Goal: Task Accomplishment & Management: Manage account settings

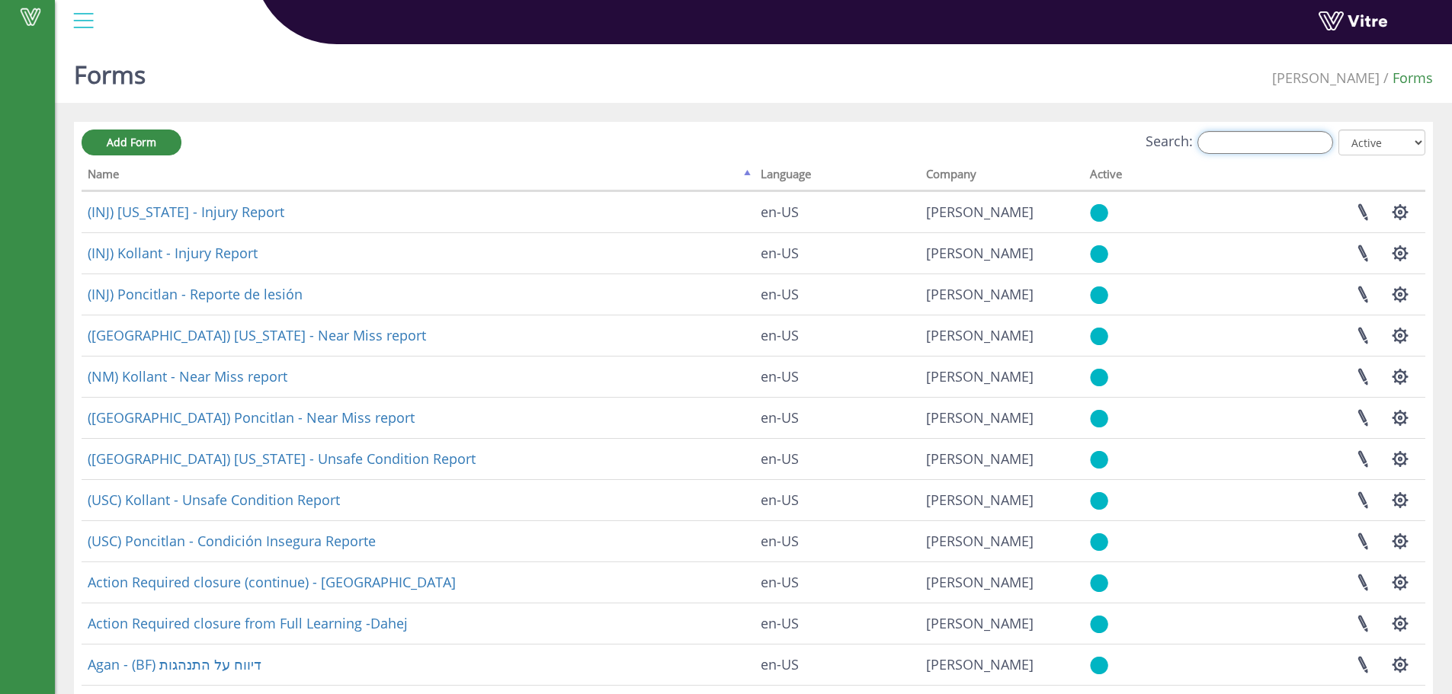
click at [1240, 143] on input "Search:" at bounding box center [1266, 142] width 136 height 23
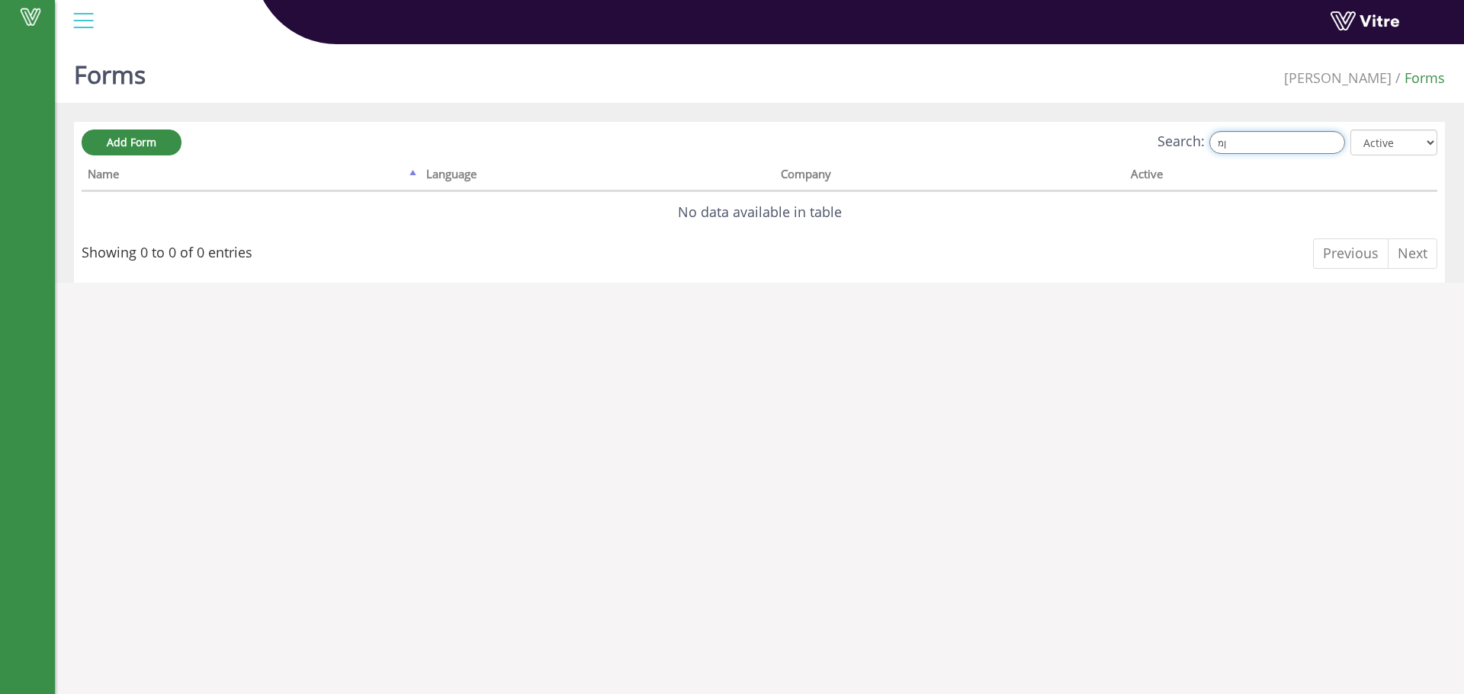
type input "ן"
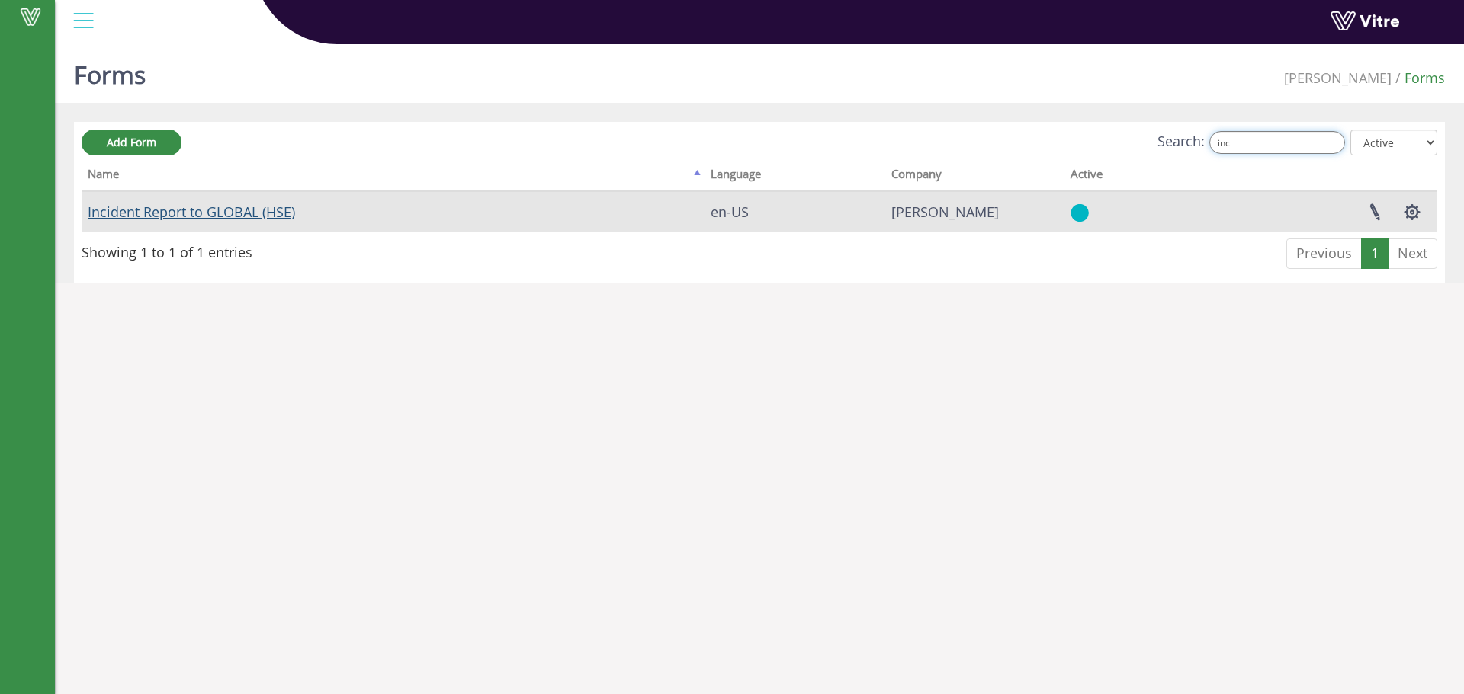
type input "inc"
click at [249, 216] on link "Incident Report to GLOBAL (HSE)" at bounding box center [191, 212] width 207 height 18
click at [1414, 212] on button "button" at bounding box center [1412, 212] width 38 height 40
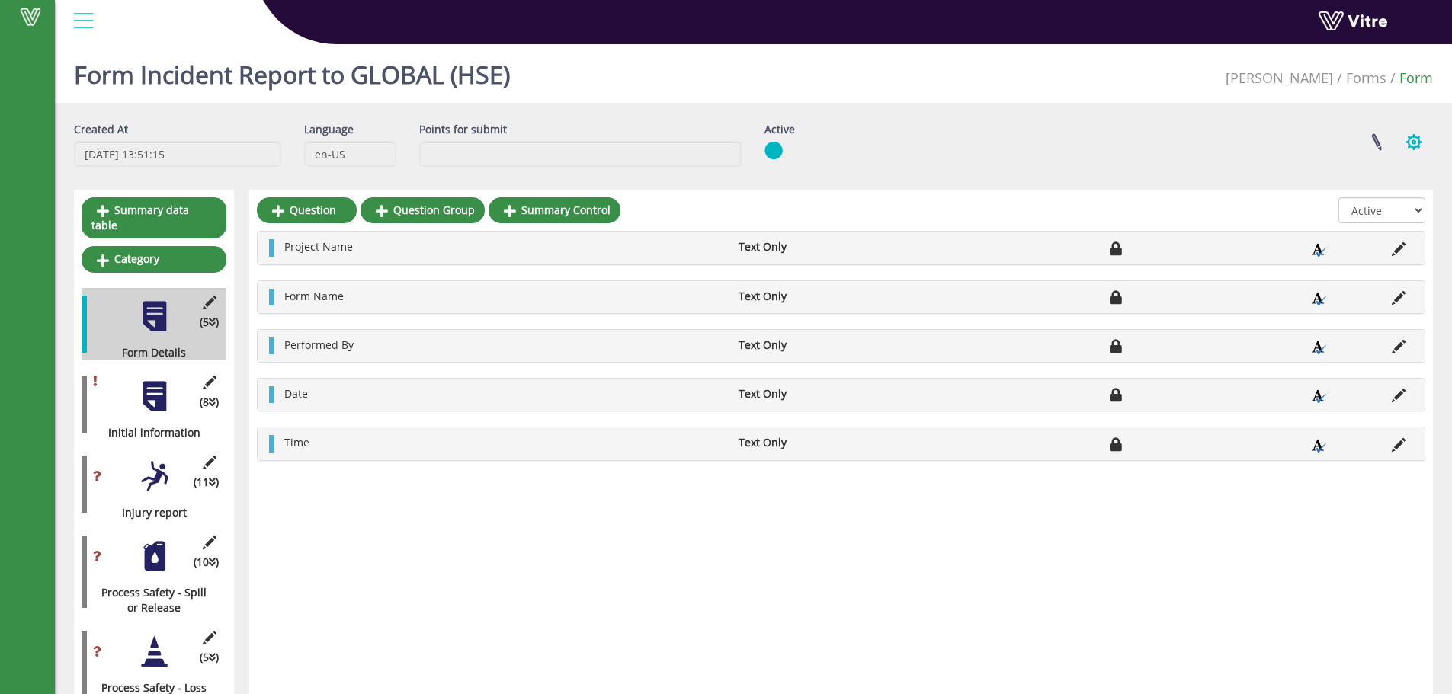
click at [1418, 142] on button "button" at bounding box center [1414, 142] width 38 height 40
click at [1340, 197] on link "Set Users" at bounding box center [1363, 198] width 139 height 20
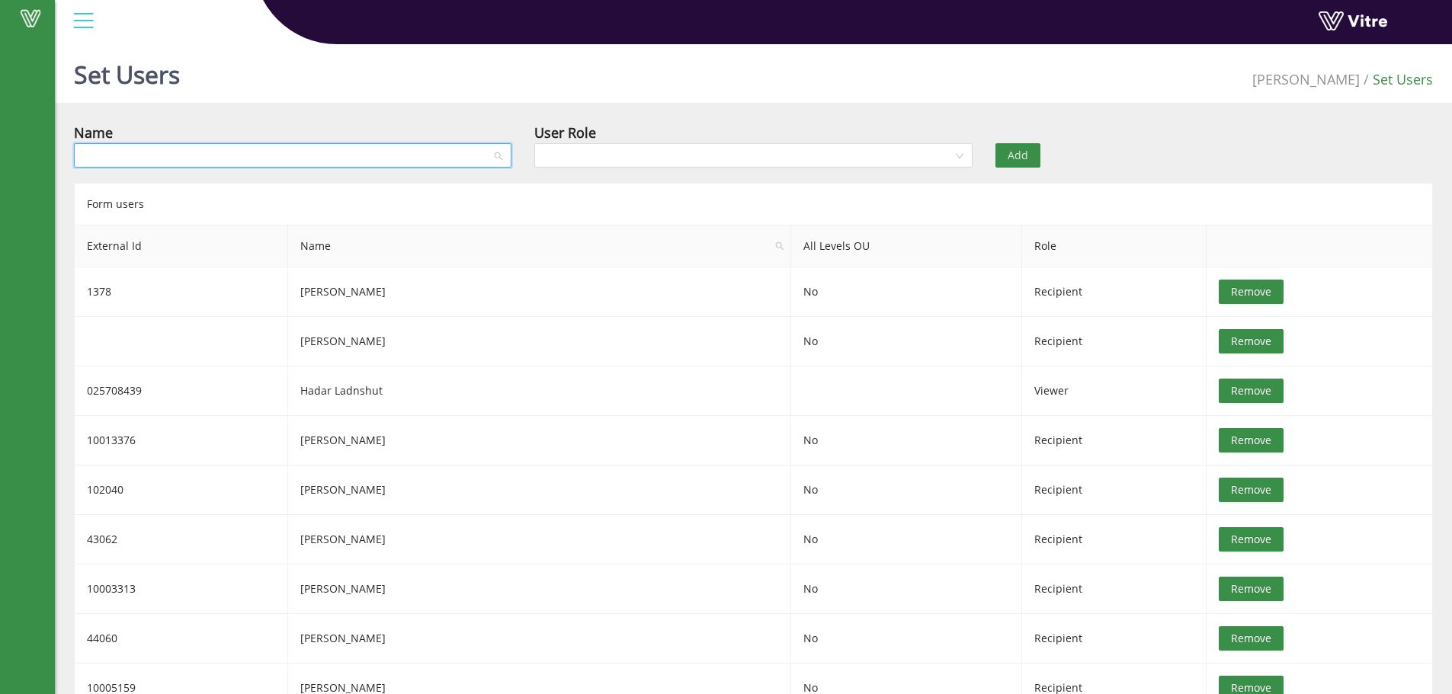
click at [425, 156] on input "search" at bounding box center [287, 155] width 409 height 23
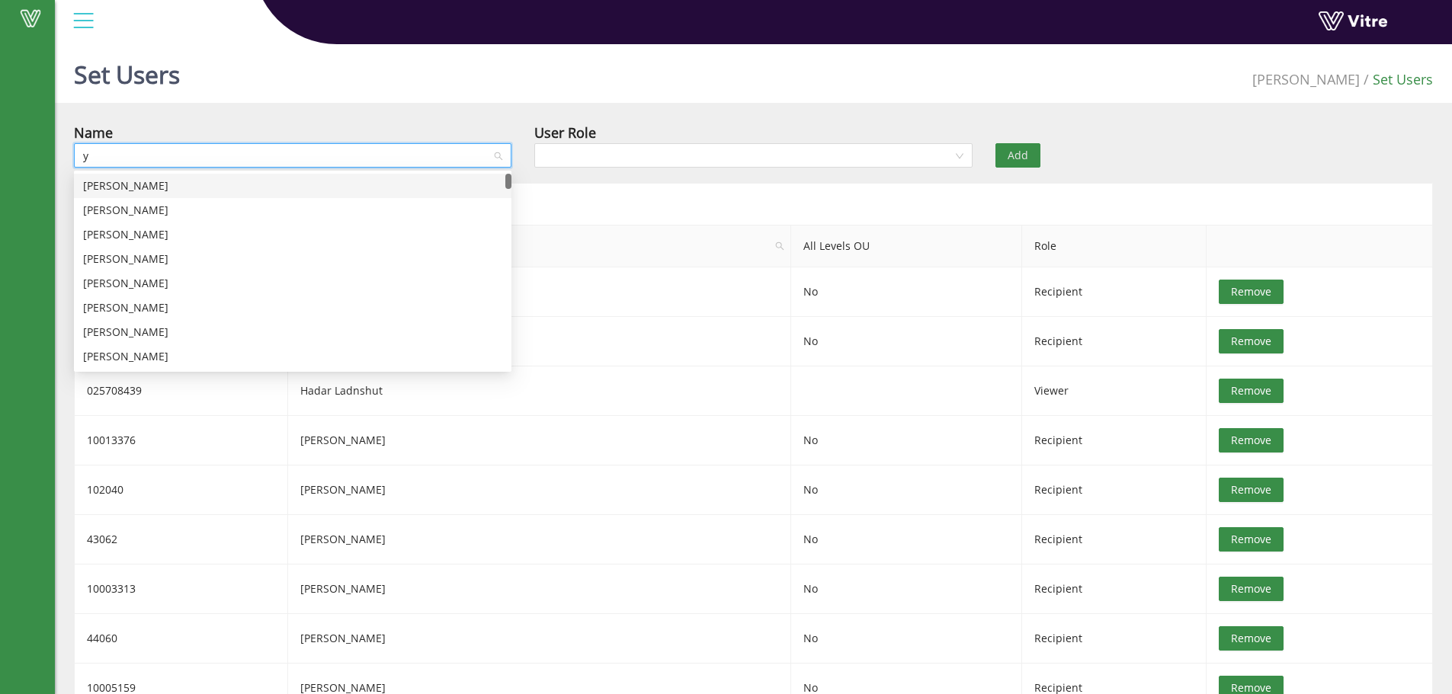
type input "yn"
click at [175, 188] on div "[PERSON_NAME]" at bounding box center [292, 186] width 419 height 17
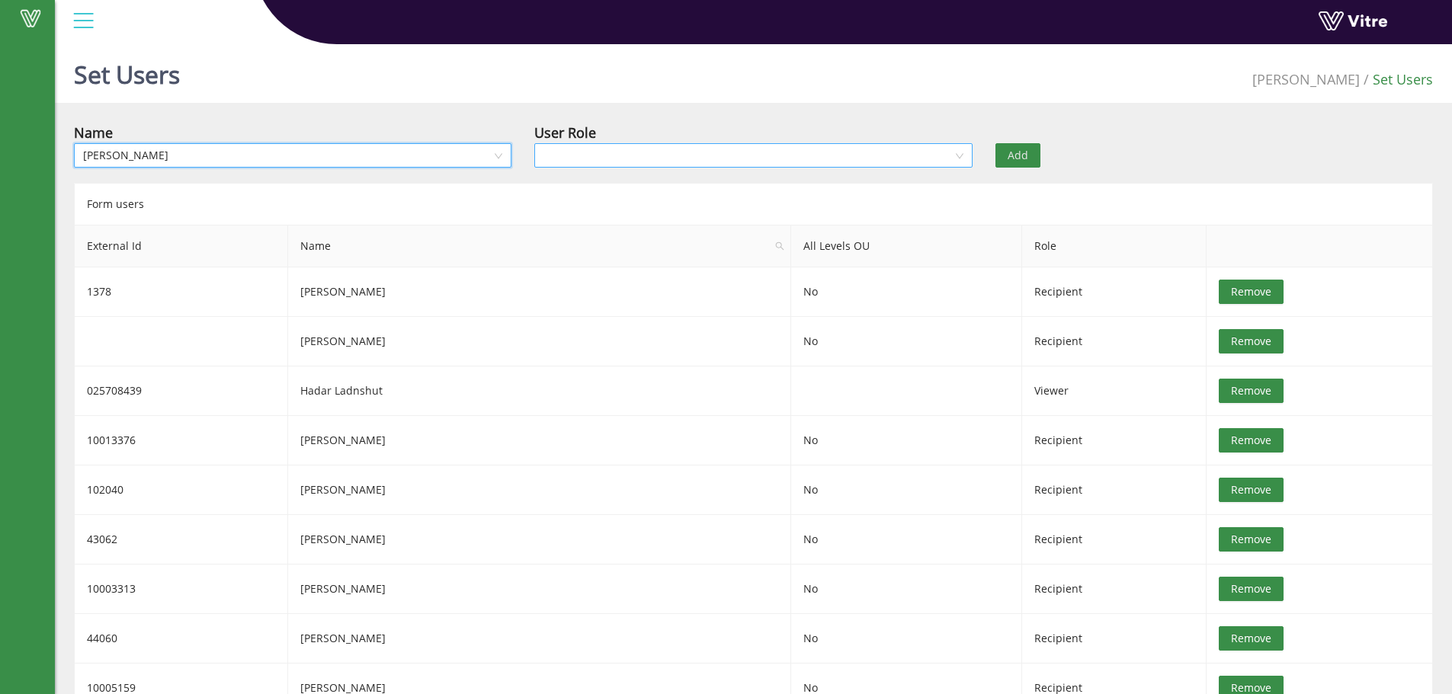
click at [622, 162] on input "search" at bounding box center [748, 155] width 409 height 23
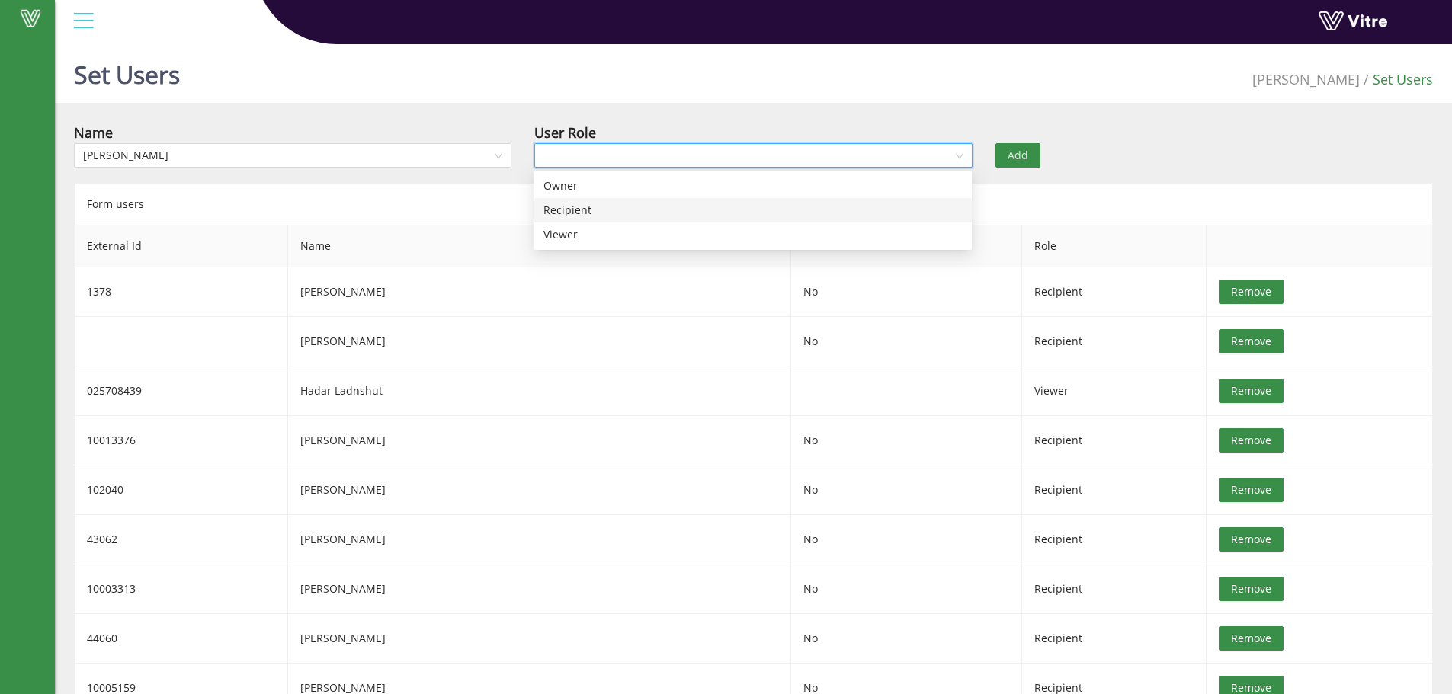
click at [585, 211] on div "Recipient" at bounding box center [753, 210] width 419 height 17
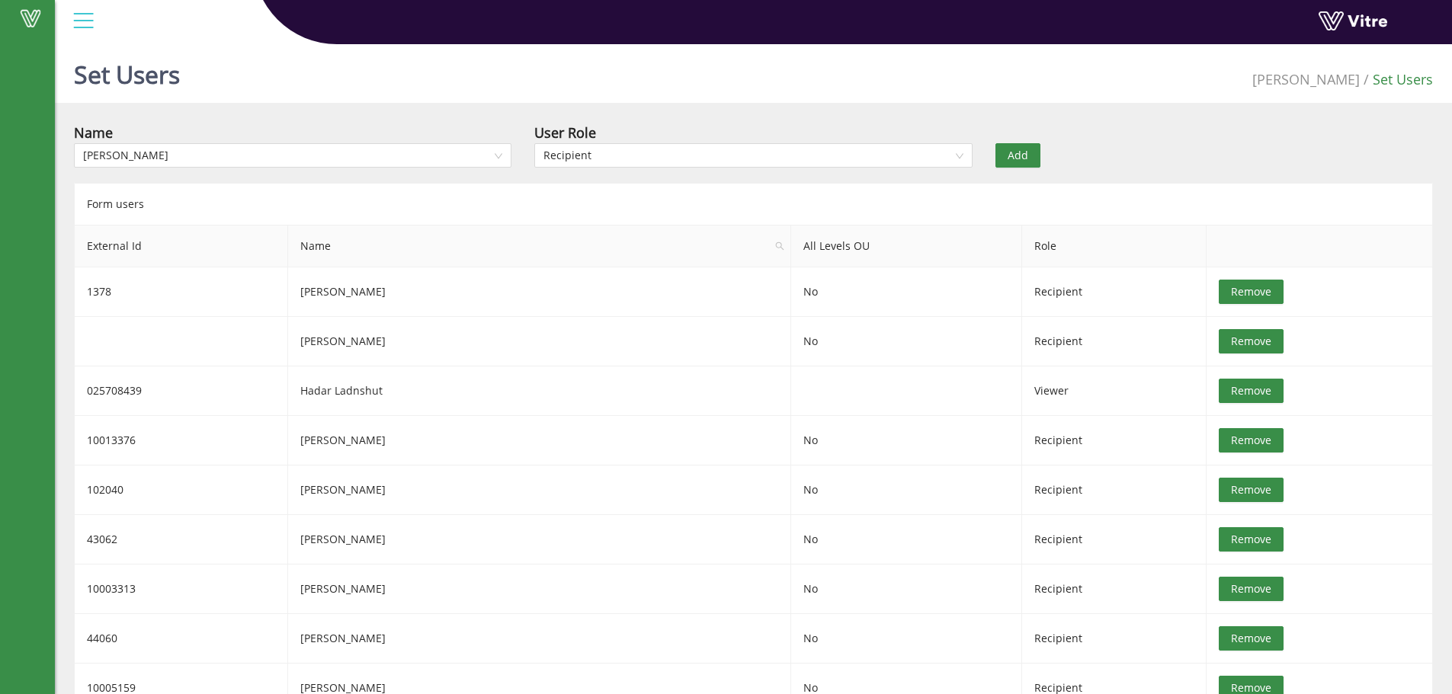
click at [1016, 153] on span "Add" at bounding box center [1018, 155] width 21 height 17
